Goal: Transaction & Acquisition: Purchase product/service

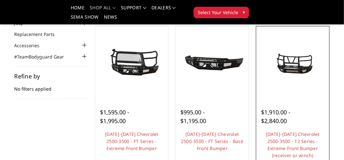
scroll to position [64, 0]
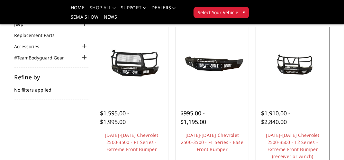
click at [289, 67] on img at bounding box center [293, 64] width 70 height 33
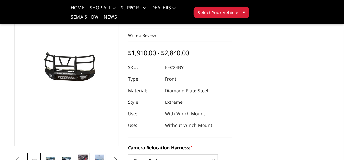
click at [80, 78] on img at bounding box center [28, 64] width 411 height 193
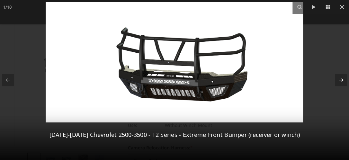
click at [341, 78] on icon at bounding box center [341, 80] width 8 height 8
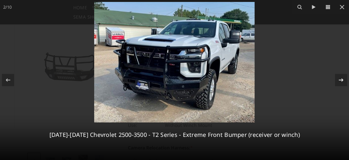
click at [341, 77] on div "2 / 10 2024-2025 Chevrolet 2500-3500 - T2 Series - Extreme Front Bumper (receiv…" at bounding box center [174, 80] width 349 height 160
drag, startPoint x: 338, startPoint y: 76, endPoint x: 333, endPoint y: 62, distance: 14.9
click at [338, 71] on button at bounding box center [338, 80] width 22 height 32
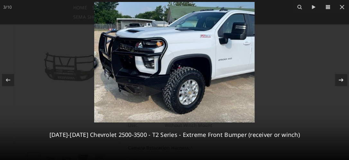
click at [339, 76] on icon at bounding box center [341, 80] width 8 height 8
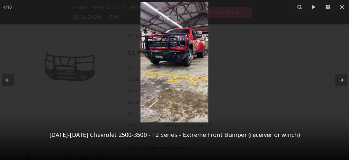
click at [339, 76] on icon at bounding box center [341, 80] width 8 height 8
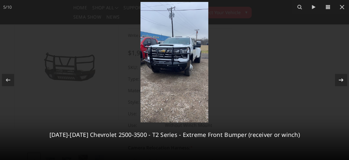
click at [339, 76] on icon at bounding box center [341, 80] width 8 height 8
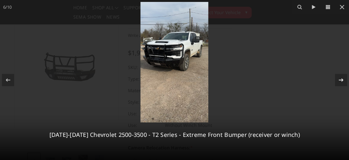
click at [339, 76] on icon at bounding box center [341, 80] width 8 height 8
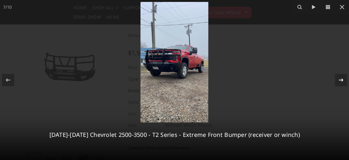
click at [339, 76] on icon at bounding box center [341, 80] width 8 height 8
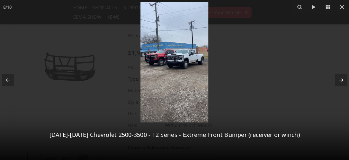
click at [339, 76] on icon at bounding box center [341, 80] width 8 height 8
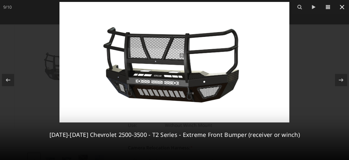
click at [339, 4] on icon at bounding box center [342, 7] width 8 height 8
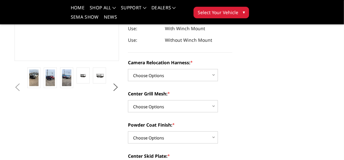
scroll to position [161, 0]
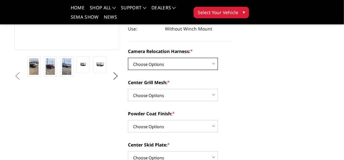
click at [210, 66] on select "Choose Options Without camera harness With camera harness" at bounding box center [173, 64] width 90 height 12
select select "3732"
click at [128, 58] on select "Choose Options Without camera harness With camera harness" at bounding box center [173, 64] width 90 height 12
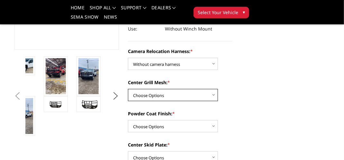
click at [209, 97] on select "Choose Options Without expanded metal With expanded metal" at bounding box center [173, 95] width 90 height 12
select select "3730"
click at [128, 89] on select "Choose Options Without expanded metal With expanded metal" at bounding box center [173, 95] width 90 height 12
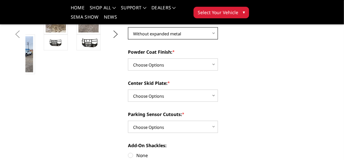
scroll to position [225, 0]
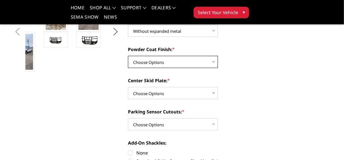
click at [194, 63] on select "Choose Options Textured Black Powder Coat Gloss Black Powder Coat Bare Metal" at bounding box center [173, 62] width 90 height 12
select select "3727"
click at [128, 56] on select "Choose Options Textured Black Powder Coat Gloss Black Powder Coat Bare Metal" at bounding box center [173, 62] width 90 height 12
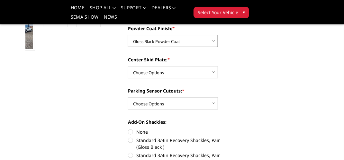
scroll to position [257, 0]
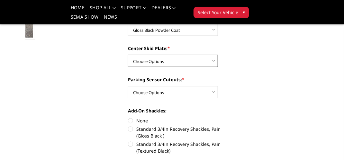
click at [206, 67] on select "Choose Options Winch Mount Skid Plate Standard Skid Plate (included) 2" Receive…" at bounding box center [173, 61] width 90 height 12
select select "3725"
click at [128, 55] on select "Choose Options Winch Mount Skid Plate Standard Skid Plate (included) 2" Receive…" at bounding box center [173, 61] width 90 height 12
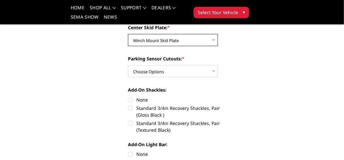
scroll to position [289, 0]
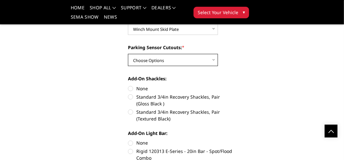
click at [203, 63] on select "Choose Options Yes - With Parking Sensor Cutouts" at bounding box center [173, 60] width 90 height 12
select select "3722"
click at [128, 54] on select "Choose Options Yes - With Parking Sensor Cutouts" at bounding box center [173, 60] width 90 height 12
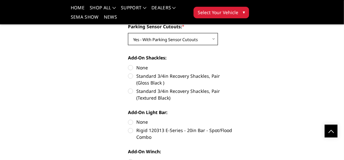
scroll to position [321, 0]
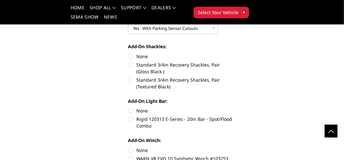
click at [131, 66] on label "Standard 3/4in Recovery Shackles, Pair (Gloss Black )" at bounding box center [180, 67] width 104 height 13
click at [232, 53] on input "Standard 3/4in Recovery Shackles, Pair (Gloss Black )" at bounding box center [232, 53] width 0 height 0
radio input "true"
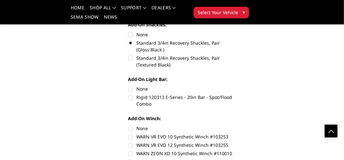
scroll to position [354, 0]
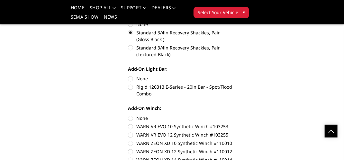
click at [132, 78] on label "None" at bounding box center [180, 79] width 104 height 7
click at [128, 76] on input "None" at bounding box center [128, 76] width 0 height 0
radio input "true"
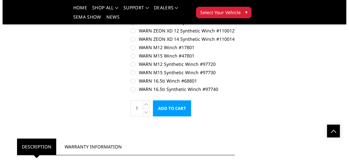
scroll to position [482, 0]
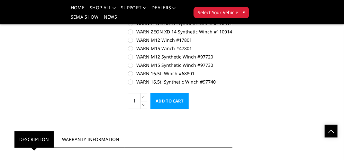
drag, startPoint x: 162, startPoint y: 100, endPoint x: 188, endPoint y: 94, distance: 27.0
click at [163, 100] on input "Add to Cart" at bounding box center [169, 101] width 38 height 16
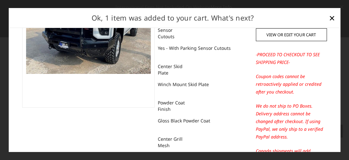
scroll to position [88, 0]
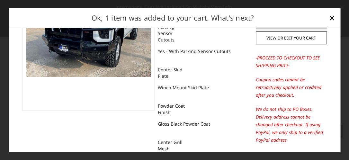
click at [263, 64] on p "-PROCEED TO CHECKOUT TO SEE SHIPPING PRICE-" at bounding box center [291, 61] width 71 height 15
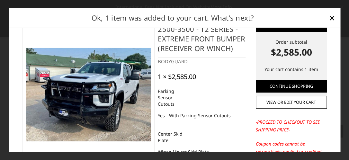
scroll to position [0, 0]
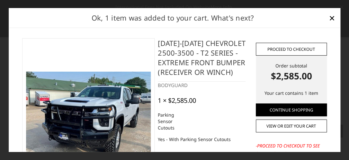
click at [258, 50] on link "Proceed to checkout" at bounding box center [291, 48] width 71 height 13
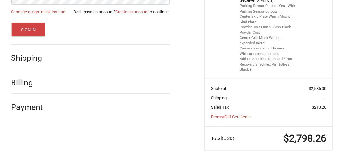
scroll to position [159, 0]
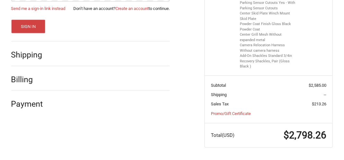
click at [324, 94] on span "--" at bounding box center [325, 94] width 3 height 5
click at [33, 55] on h2 "Shipping" at bounding box center [30, 55] width 38 height 10
click at [216, 94] on span "Shipping" at bounding box center [219, 94] width 16 height 5
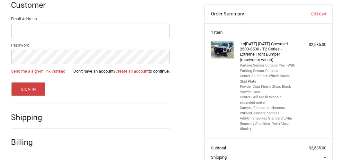
scroll to position [95, 0]
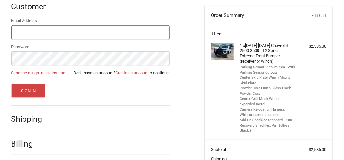
click at [66, 33] on input "Email Address" at bounding box center [90, 32] width 159 height 14
type input "davepete@outlook.com"
click at [11, 84] on button "Sign In" at bounding box center [28, 91] width 34 height 14
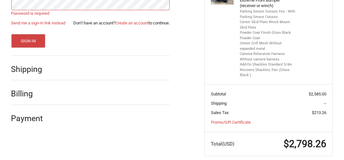
scroll to position [159, 0]
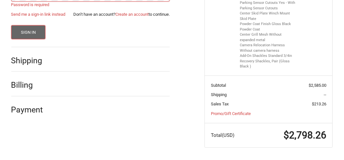
click at [28, 32] on button "Sign In" at bounding box center [28, 32] width 34 height 14
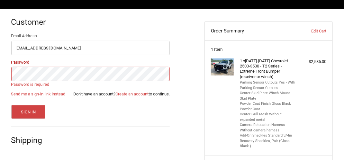
scroll to position [66, 0]
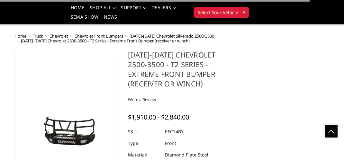
select select "3732"
select select "3730"
select select "3727"
select select "3725"
select select "3722"
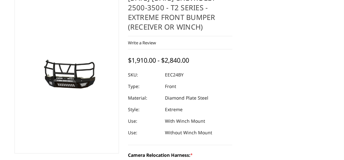
scroll to position [109, 0]
